Goal: Transaction & Acquisition: Obtain resource

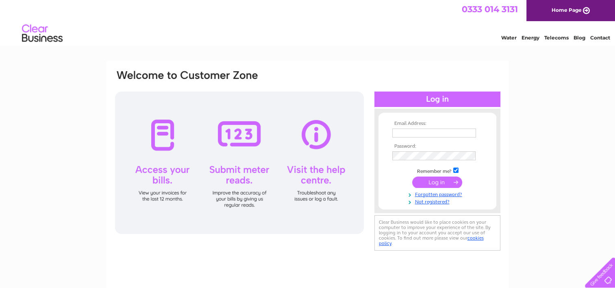
type input "julesdd3@gmail.com"
click at [443, 182] on input "submit" at bounding box center [437, 182] width 50 height 11
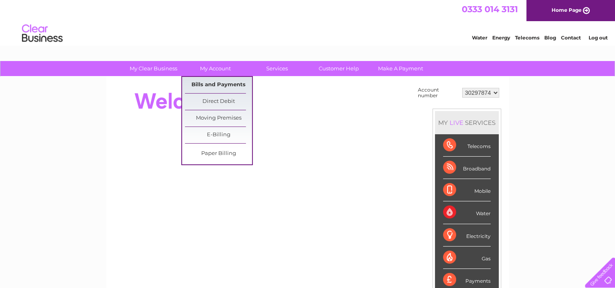
click at [215, 85] on link "Bills and Payments" at bounding box center [218, 85] width 67 height 16
click at [215, 86] on link "Bills and Payments" at bounding box center [218, 85] width 67 height 16
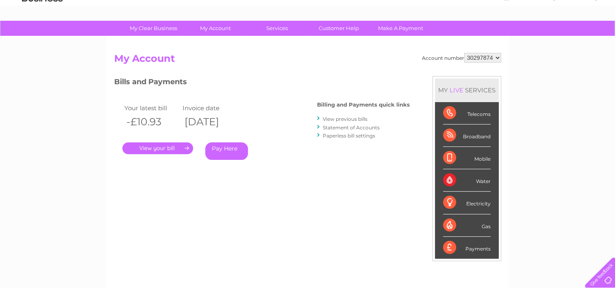
scroll to position [81, 0]
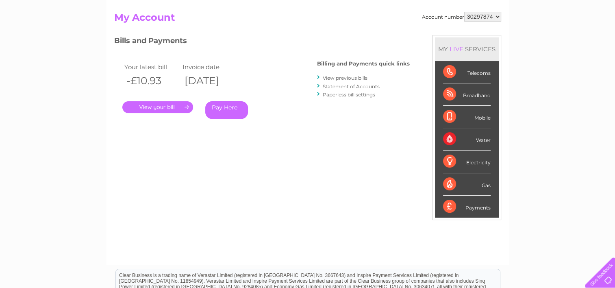
click at [157, 108] on link "." at bounding box center [157, 107] width 71 height 12
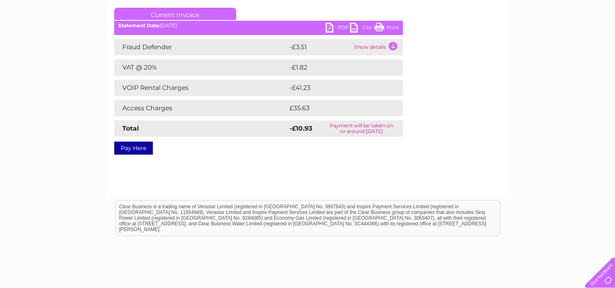
scroll to position [39, 0]
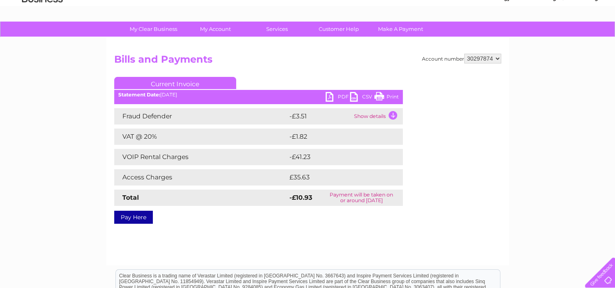
click at [329, 97] on link "PDF" at bounding box center [338, 98] width 24 height 12
